Goal: Transaction & Acquisition: Purchase product/service

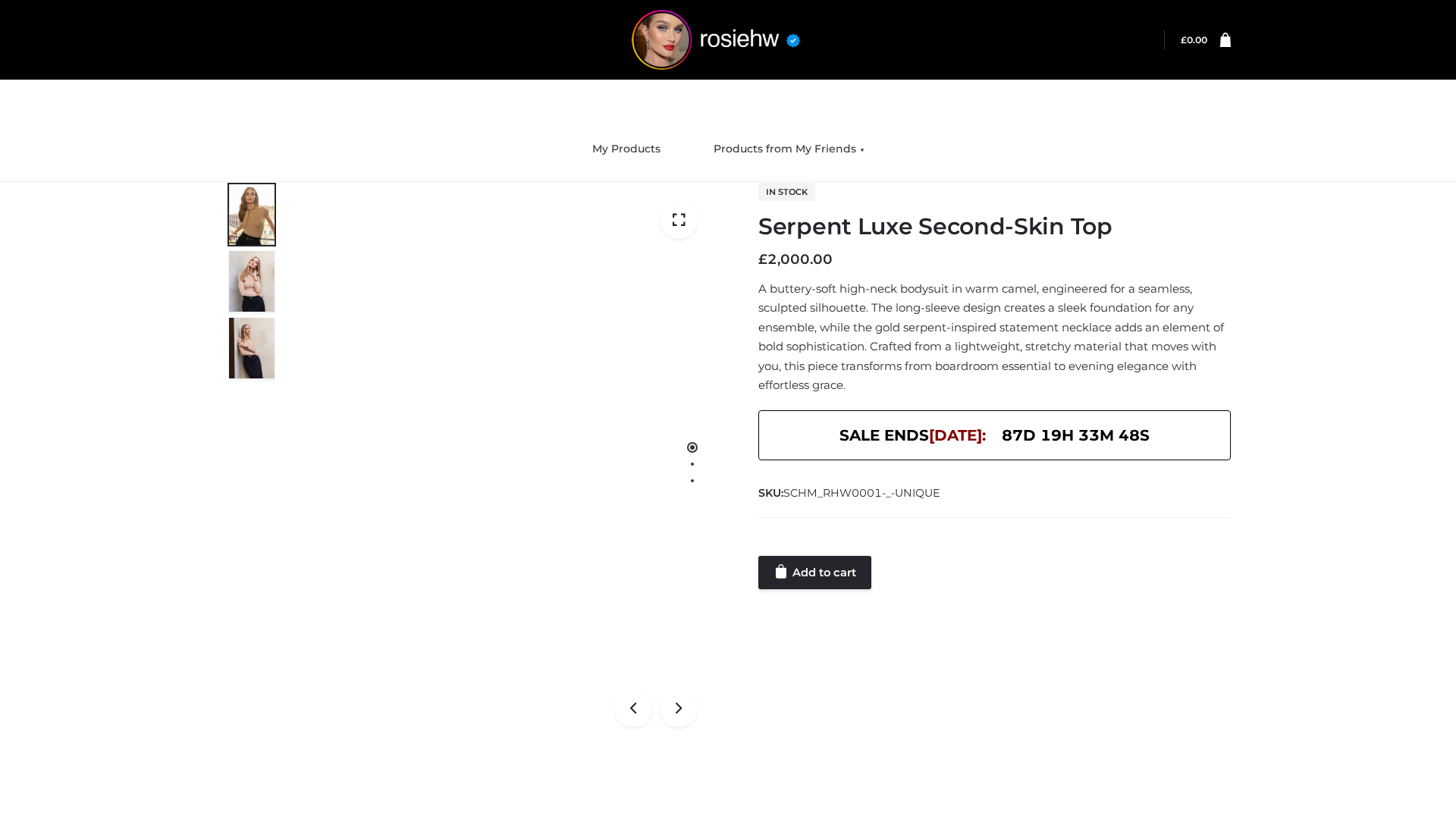
click at [816, 572] on link "Add to cart" at bounding box center [815, 572] width 113 height 34
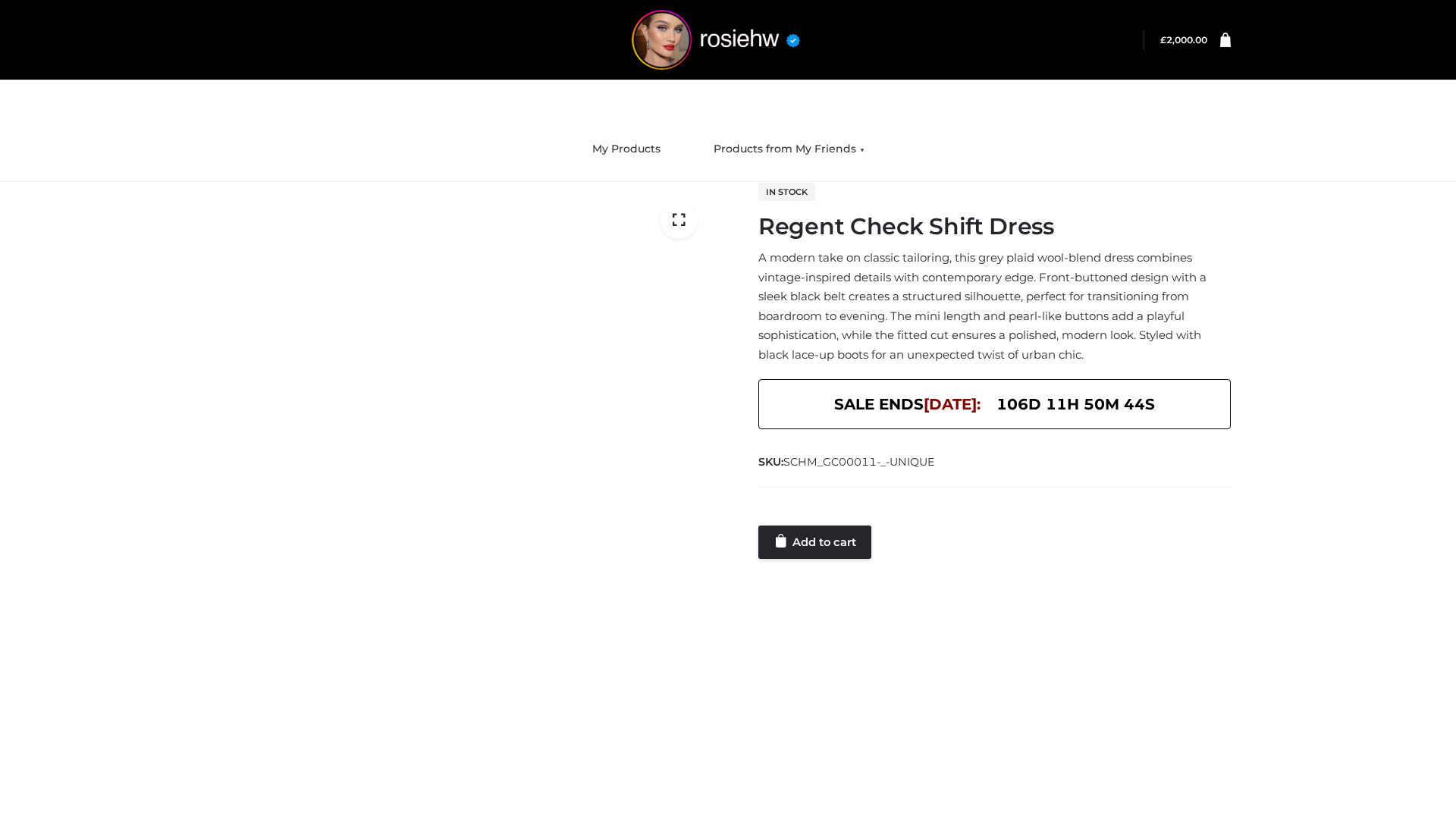
click at [816, 541] on link "Add to cart" at bounding box center [815, 542] width 113 height 34
